Goal: Task Accomplishment & Management: Use online tool/utility

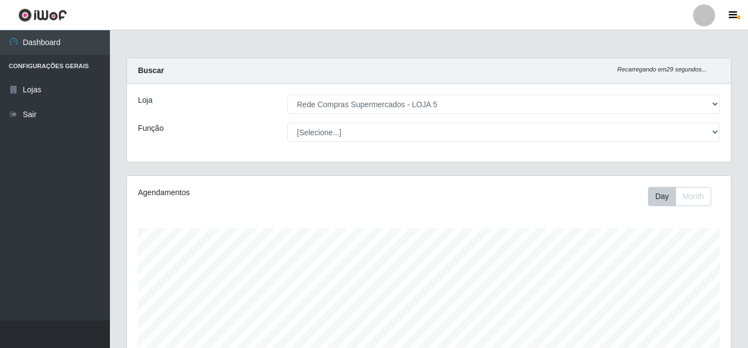
select select "397"
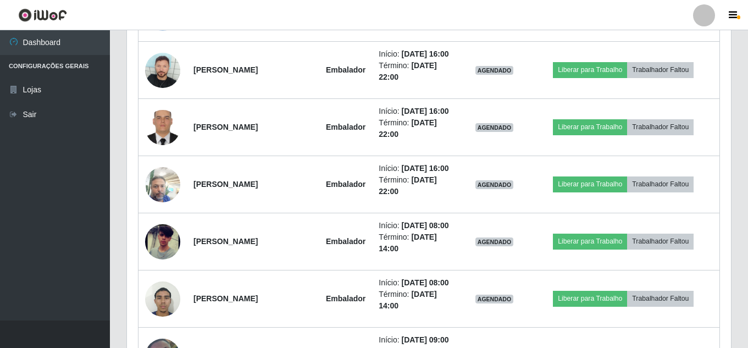
scroll to position [928, 0]
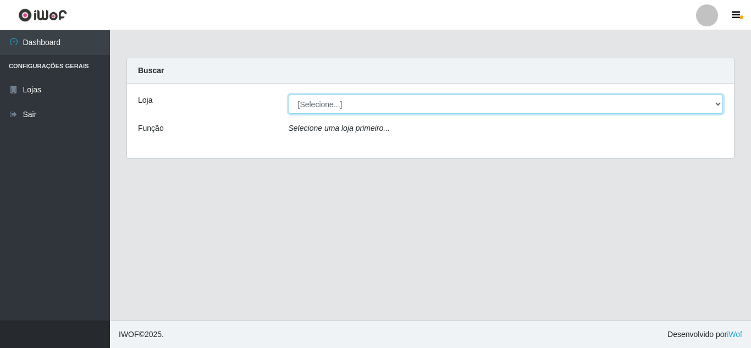
click at [329, 97] on select "[Selecione...] Rede Compras Supermercados - LOJA 5" at bounding box center [506, 104] width 435 height 19
select select "397"
click at [289, 95] on select "[Selecione...] Rede Compras Supermercados - LOJA 5" at bounding box center [506, 104] width 435 height 19
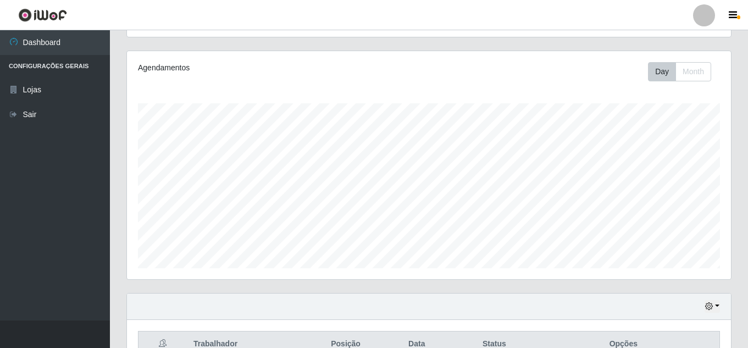
scroll to position [213, 0]
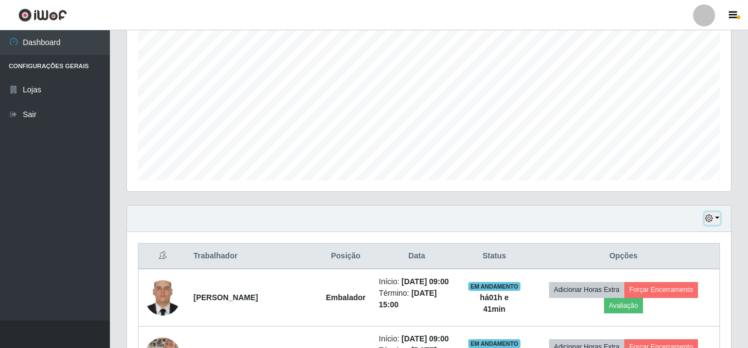
click at [706, 218] on icon "button" at bounding box center [709, 218] width 8 height 8
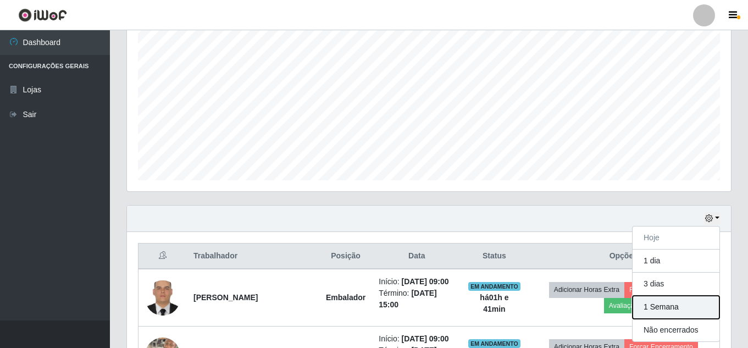
click at [652, 312] on button "1 Semana" at bounding box center [676, 307] width 87 height 23
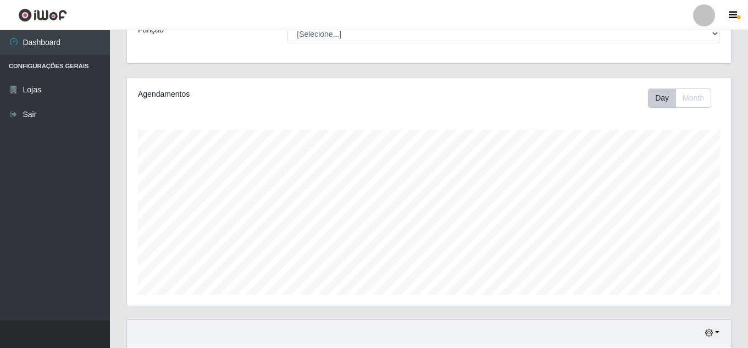
scroll to position [0, 0]
